Goal: Transaction & Acquisition: Purchase product/service

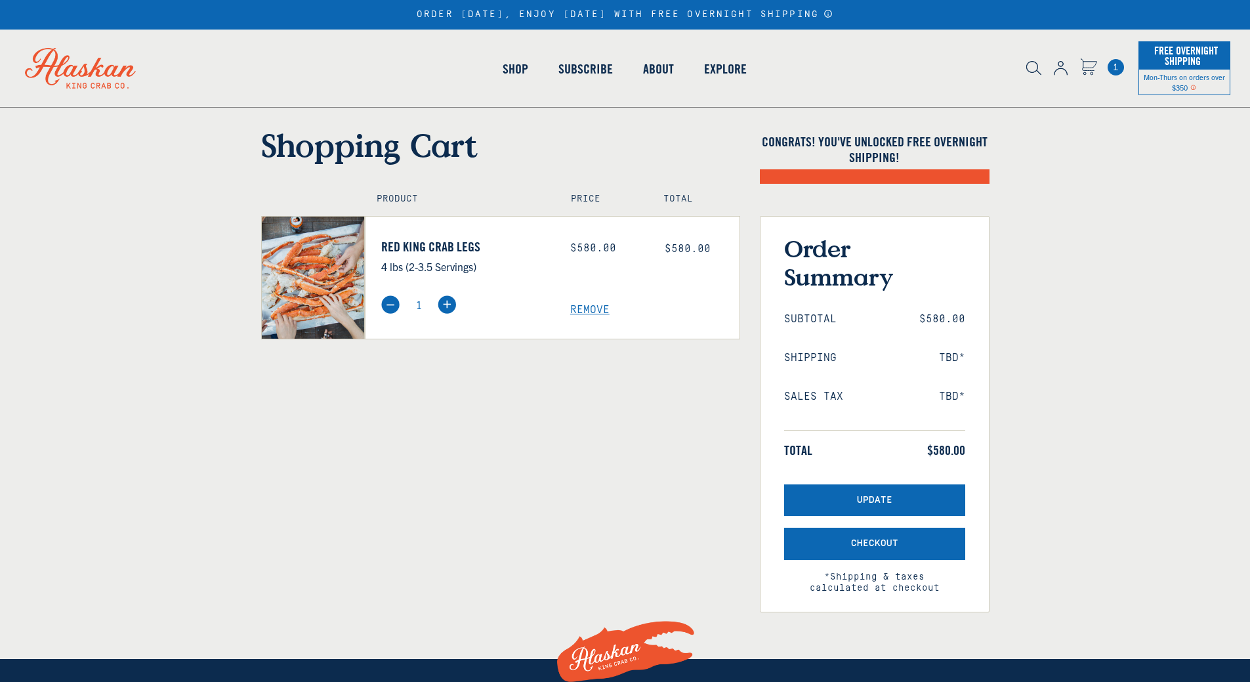
select select "40826592231503"
select select "40826730905679"
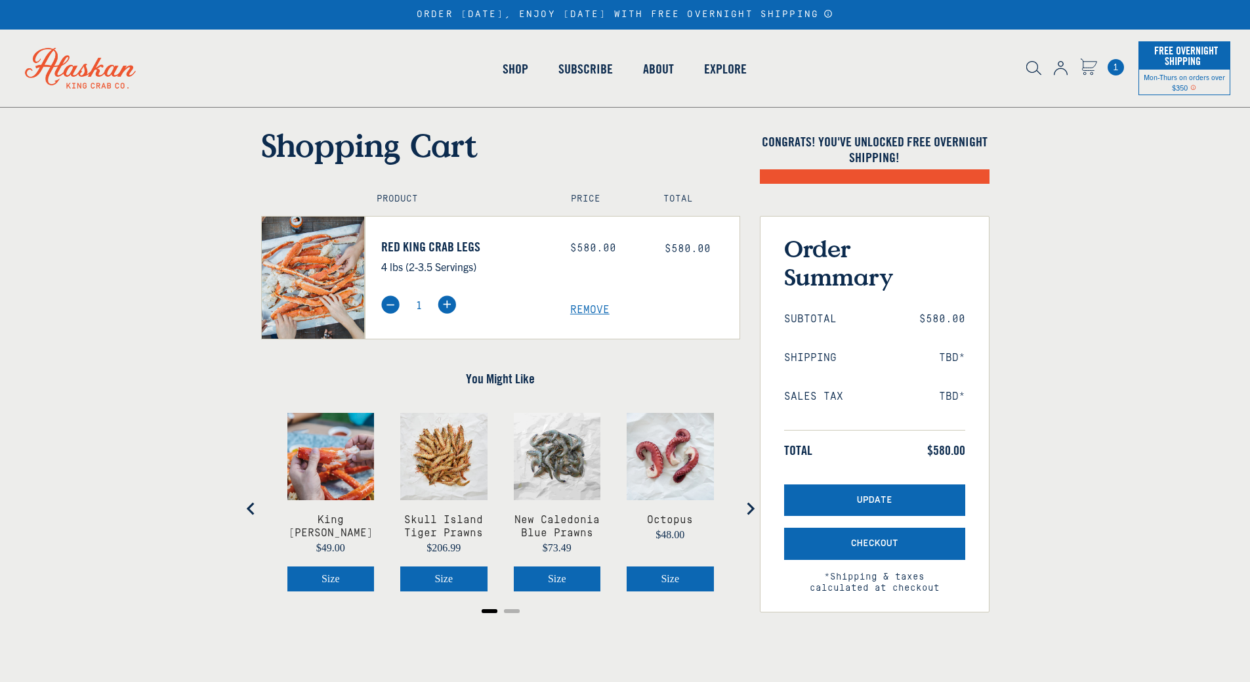
click at [394, 305] on img at bounding box center [390, 304] width 18 height 18
click at [389, 301] on img at bounding box center [390, 304] width 18 height 18
click at [580, 310] on span "Remove" at bounding box center [654, 310] width 169 height 12
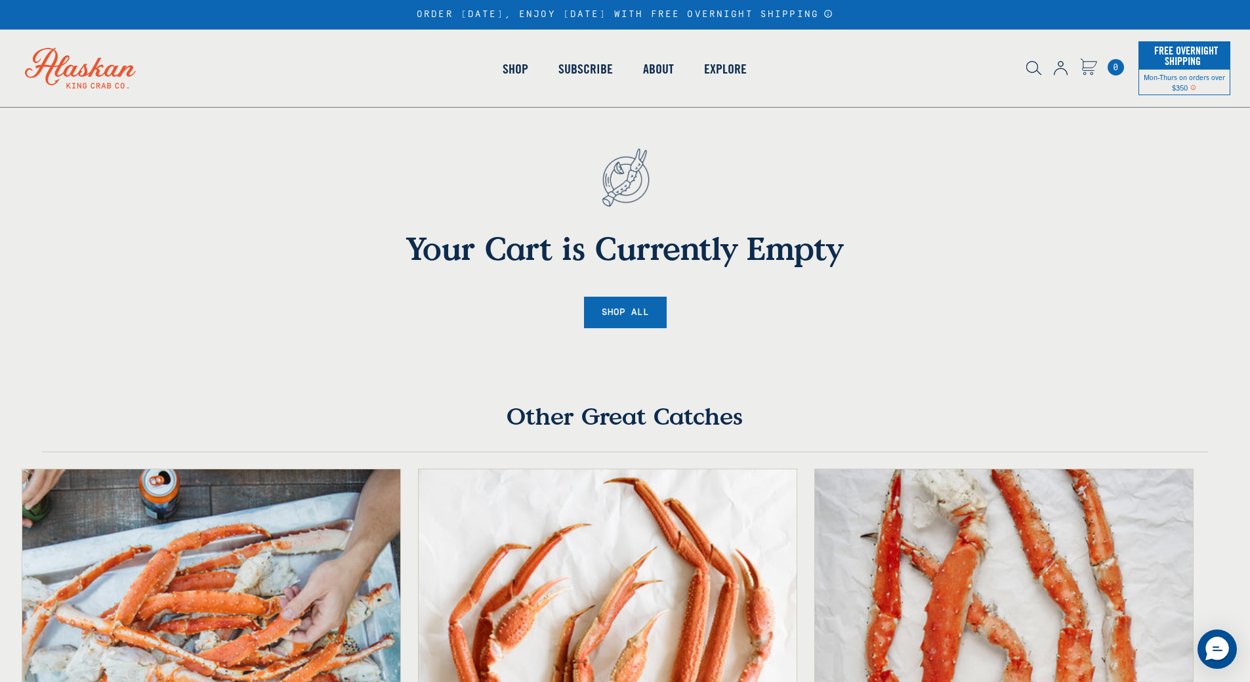
click at [1062, 72] on img at bounding box center [1061, 68] width 14 height 14
